Goal: Information Seeking & Learning: Check status

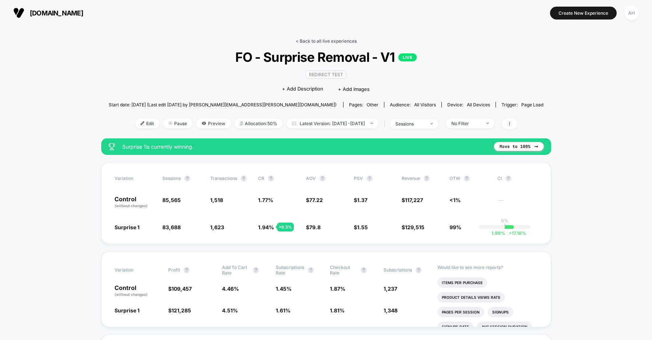
click at [331, 41] on link "< Back to all live experiences" at bounding box center [326, 41] width 61 height 6
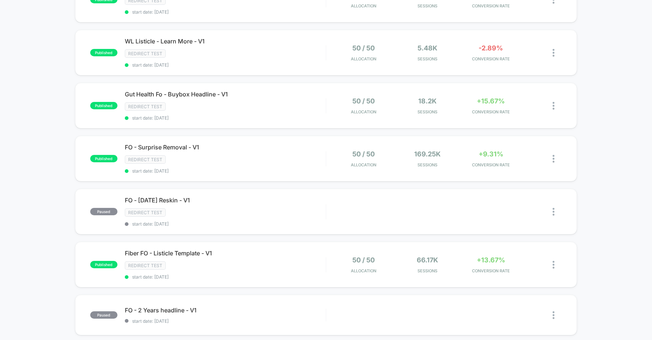
scroll to position [195, 0]
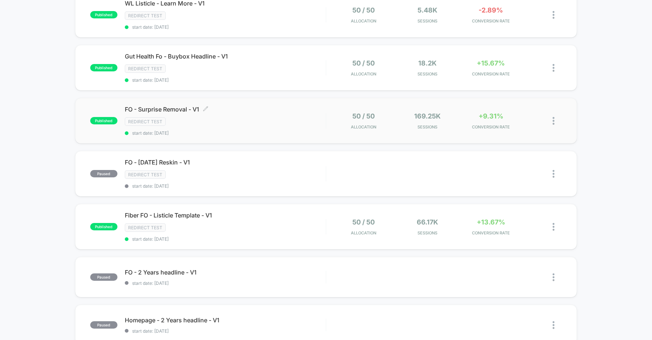
click at [300, 126] on div "Redirect Test" at bounding box center [225, 122] width 201 height 8
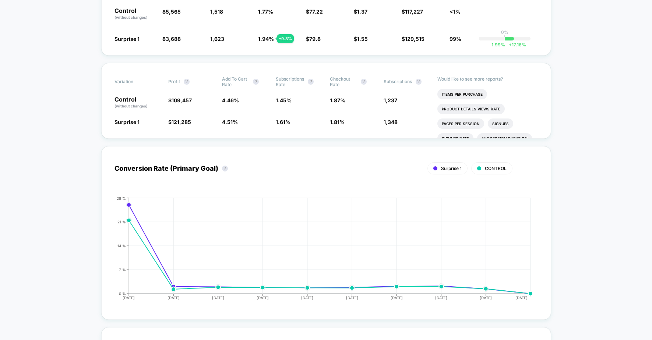
scroll to position [48, 0]
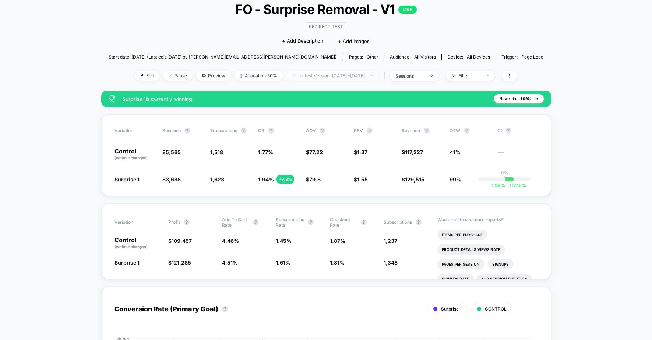
click at [369, 76] on span "Latest Version: [DATE] - [DATE]" at bounding box center [333, 76] width 92 height 10
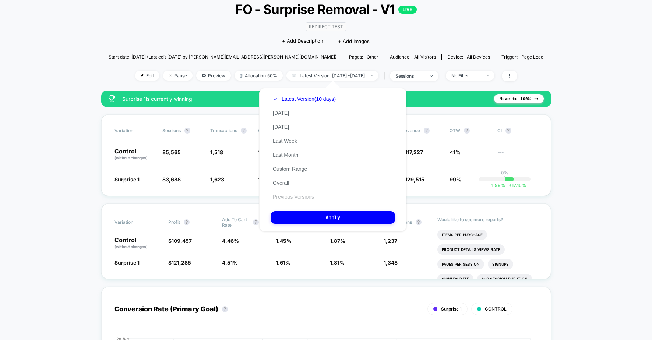
click at [302, 197] on button "Previous Versions" at bounding box center [294, 197] width 46 height 7
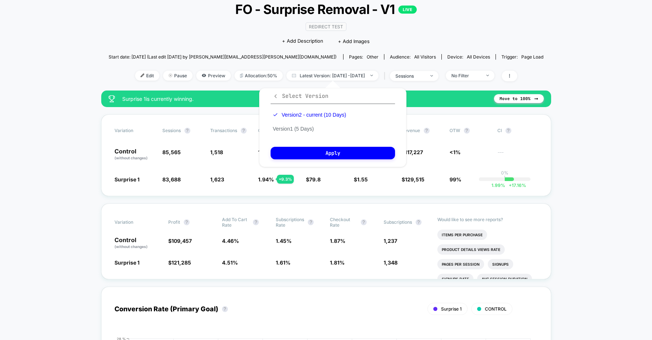
click at [275, 94] on icon "button" at bounding box center [276, 97] width 6 height 6
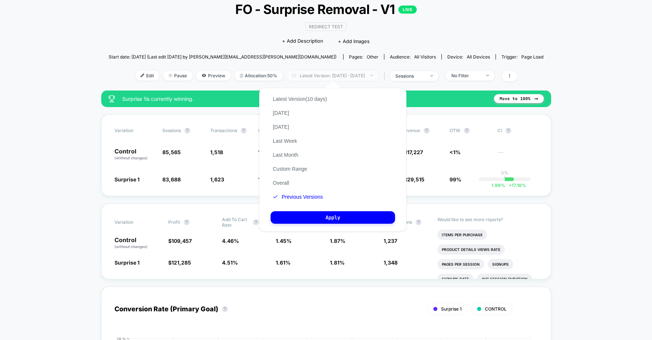
click at [338, 73] on span "Latest Version: [DATE] - [DATE]" at bounding box center [333, 76] width 92 height 10
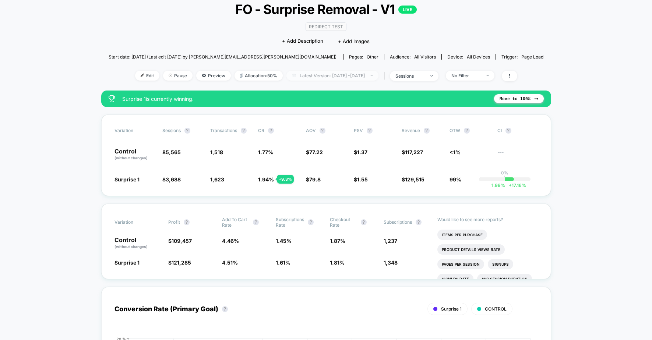
click at [338, 73] on span "Latest Version: [DATE] - [DATE]" at bounding box center [333, 76] width 92 height 10
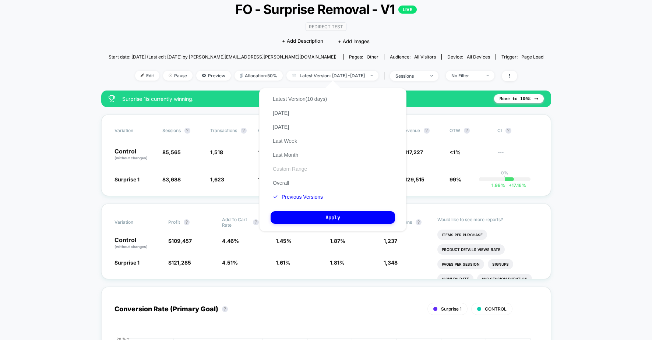
click at [295, 171] on button "Custom Range" at bounding box center [290, 169] width 39 height 7
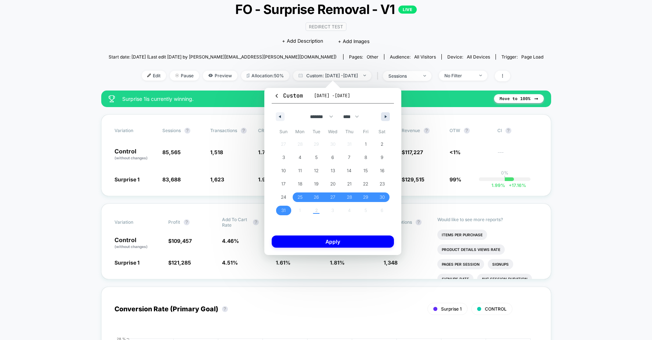
click at [383, 113] on button "button" at bounding box center [385, 116] width 9 height 9
select select "*"
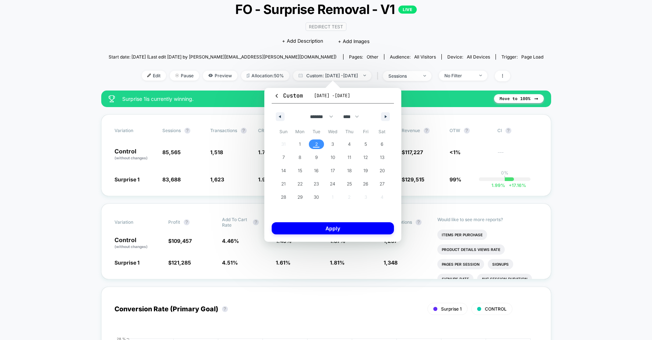
click at [317, 146] on span "2" at bounding box center [316, 144] width 3 height 13
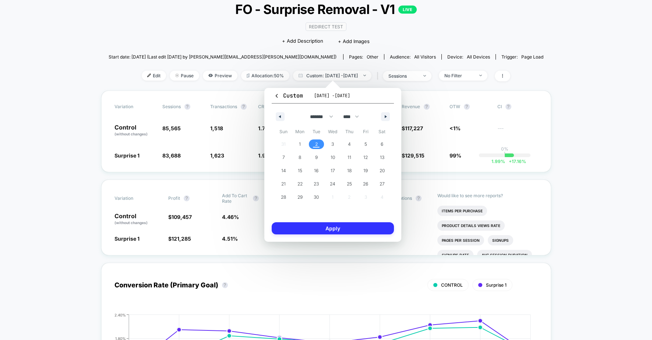
click at [325, 229] on button "Apply" at bounding box center [333, 228] width 122 height 12
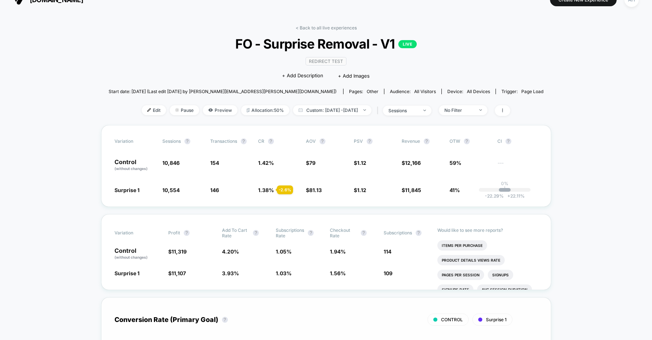
scroll to position [13, 0]
click at [333, 28] on link "< Back to all live experiences" at bounding box center [326, 28] width 61 height 6
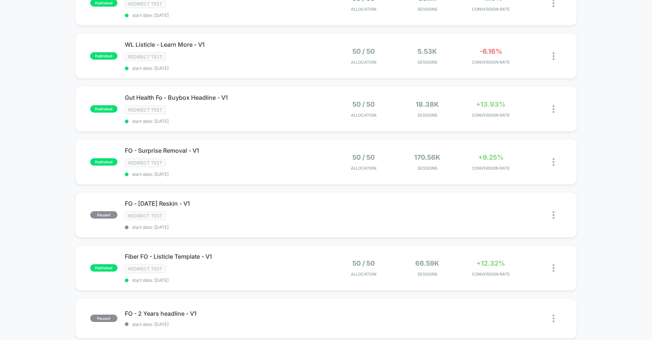
scroll to position [218, 0]
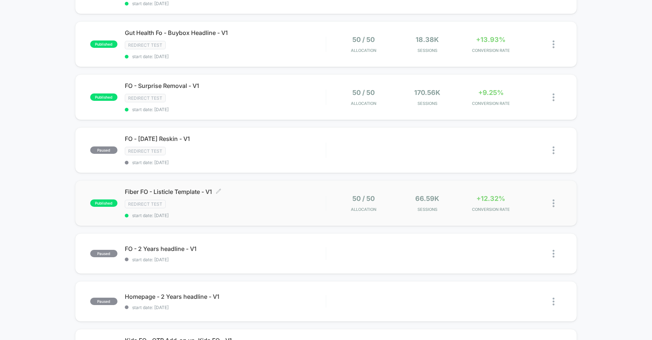
click at [270, 205] on div "Redirect Test" at bounding box center [225, 204] width 201 height 8
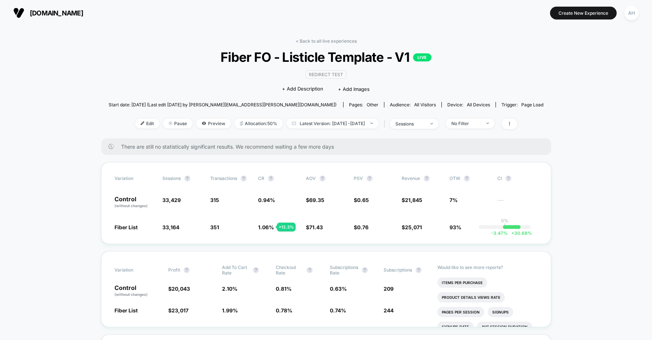
click at [325, 42] on link "< Back to all live experiences" at bounding box center [326, 41] width 61 height 6
